Goal: Find specific page/section: Find specific page/section

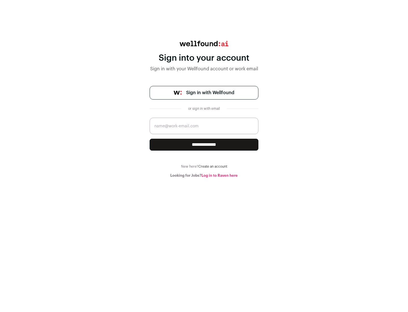
click at [210, 93] on span "Sign in with Wellfound" at bounding box center [210, 92] width 48 height 7
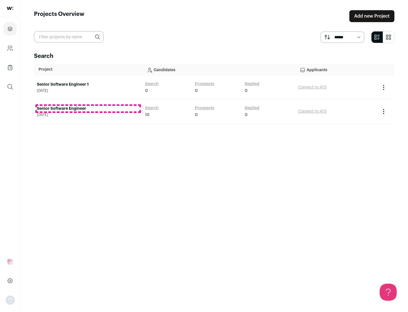
click at [88, 109] on link "Senior Software Engineer" at bounding box center [88, 109] width 103 height 6
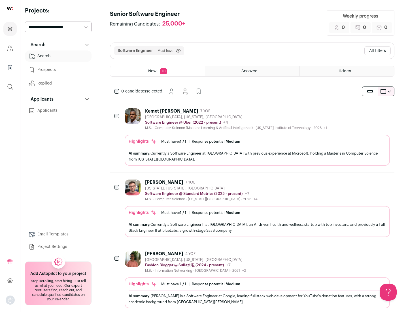
click at [252, 137] on div "Highlights Must have: 1 / 1 How many must haves have been fulfilled? | Response…" at bounding box center [257, 150] width 265 height 31
